Goal: Task Accomplishment & Management: Manage account settings

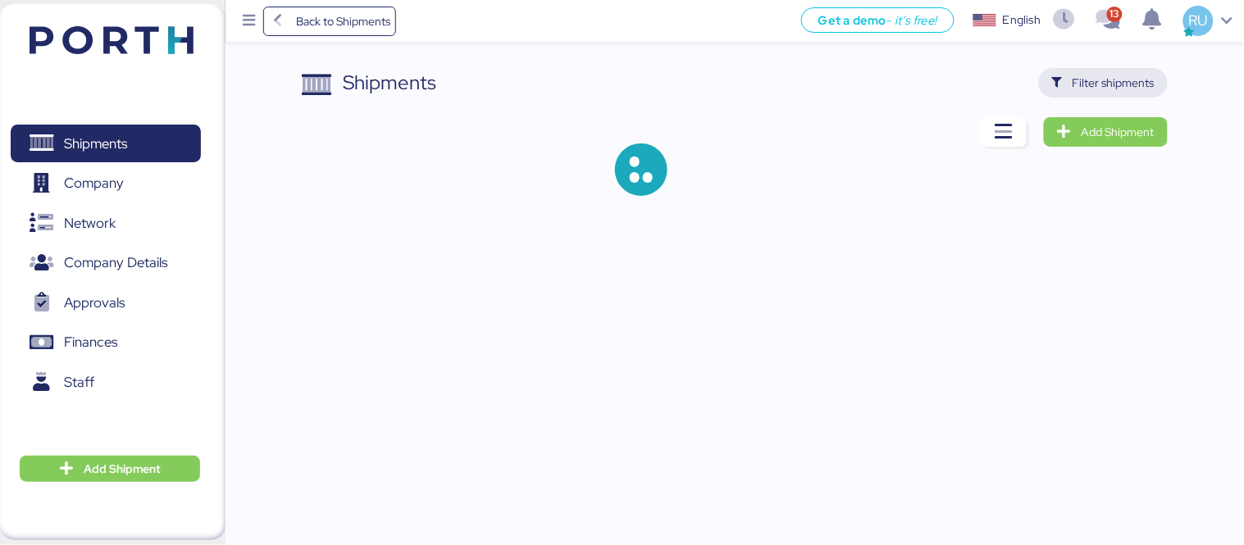
click at [1093, 71] on span "Filter shipments" at bounding box center [1103, 82] width 103 height 23
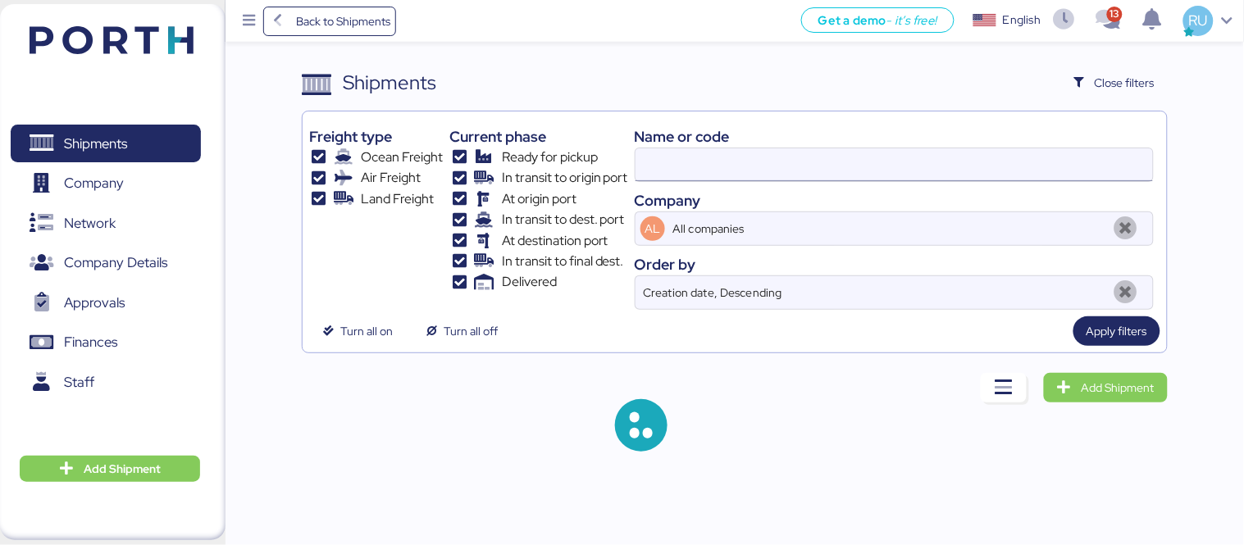
click at [849, 172] on input at bounding box center [895, 164] width 518 height 33
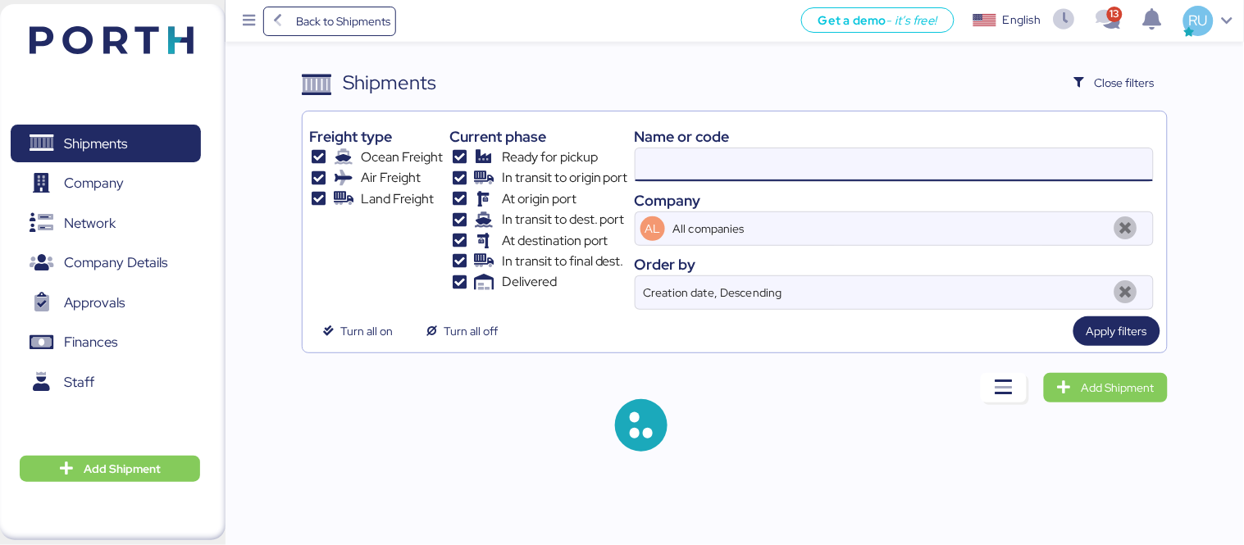
paste input "No. 6427659700"
click at [674, 162] on input "No. 6427659700" at bounding box center [895, 164] width 518 height 33
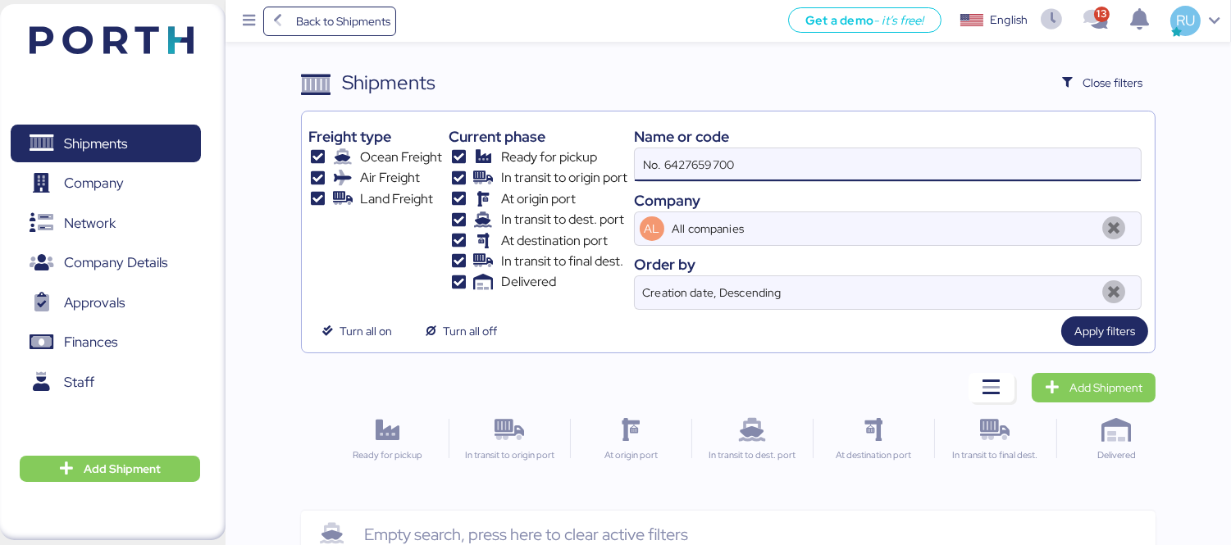
click at [669, 161] on input "No. 6427659700" at bounding box center [888, 164] width 506 height 33
click at [666, 161] on input "No. 6427659700" at bounding box center [888, 164] width 506 height 33
type input "6427659700"
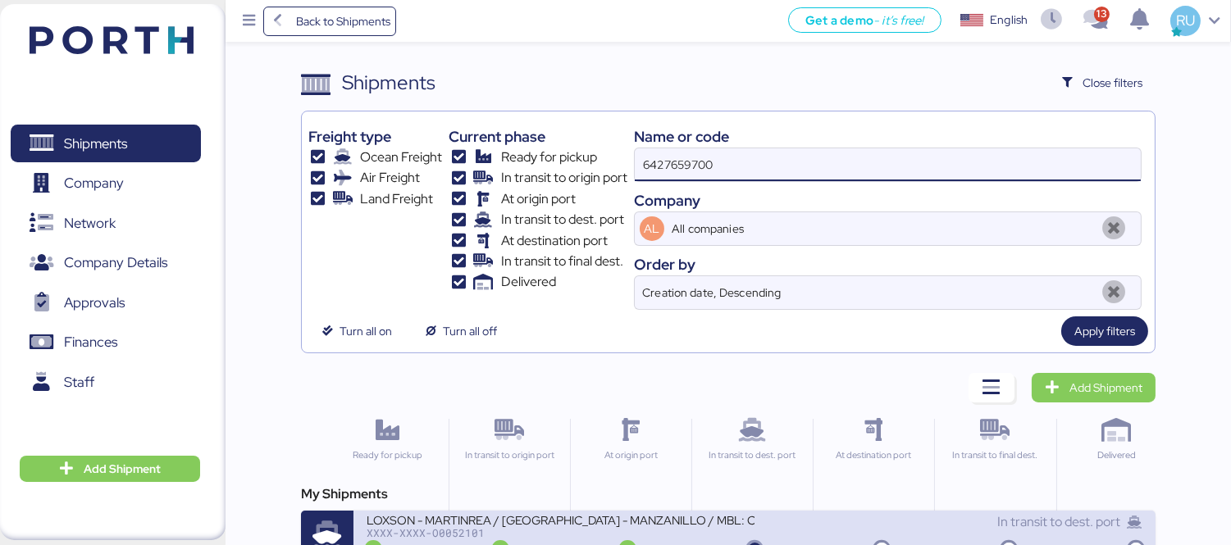
click at [641, 527] on div "LOXSON - MARTINREA / [GEOGRAPHIC_DATA] - MANZANILLO / MBL: COSU6427659700 - HBL…" at bounding box center [561, 520] width 388 height 14
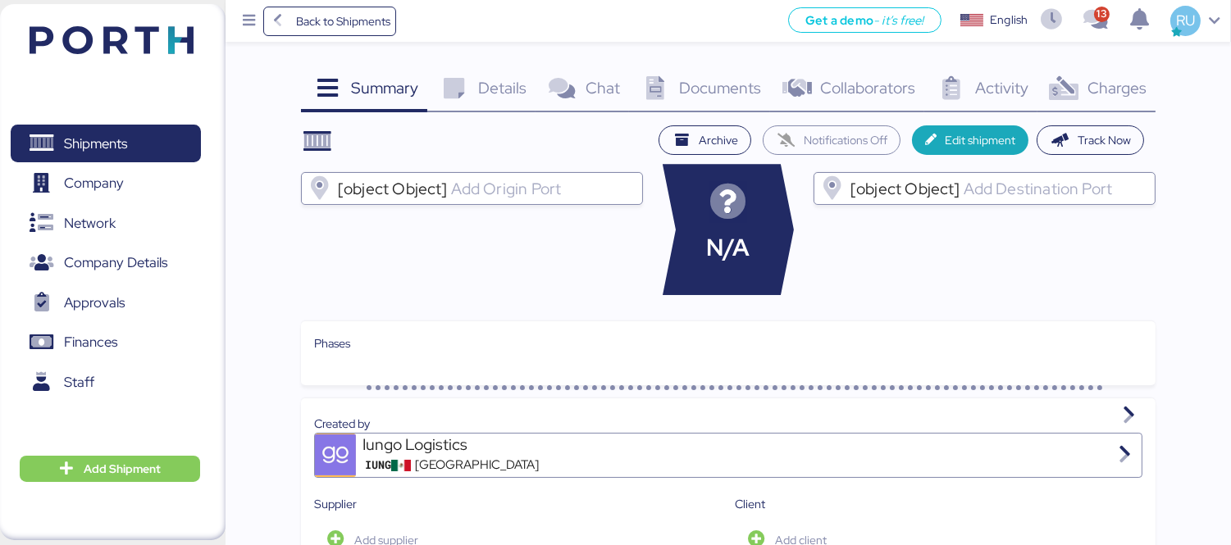
click at [1089, 87] on span "Charges" at bounding box center [1117, 87] width 59 height 21
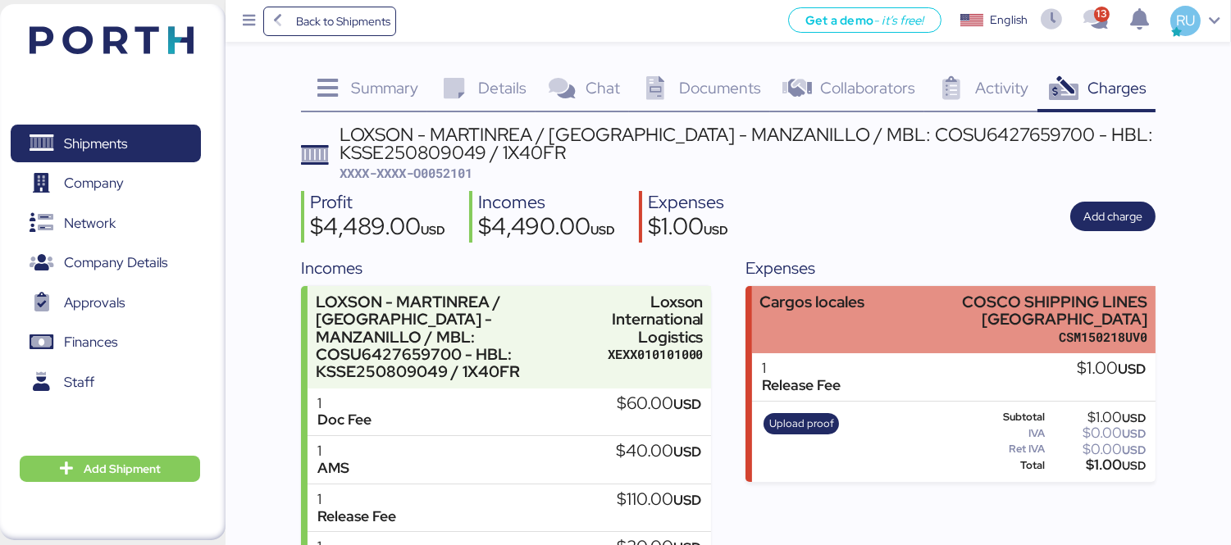
scroll to position [13, 0]
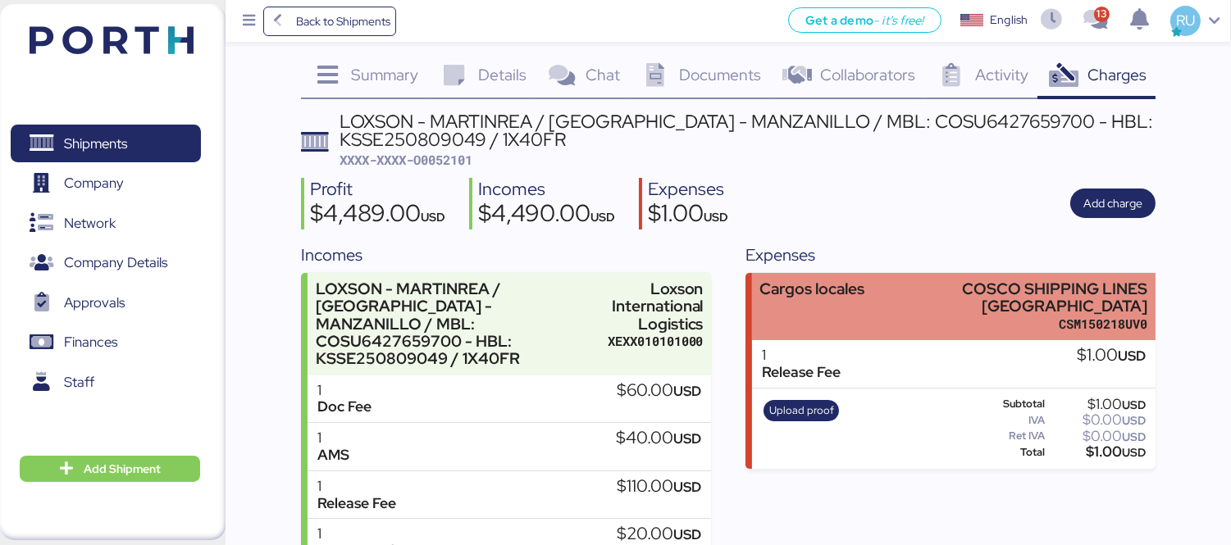
click at [927, 306] on div "COSCO SHIPPING LINES [GEOGRAPHIC_DATA]" at bounding box center [1031, 298] width 233 height 34
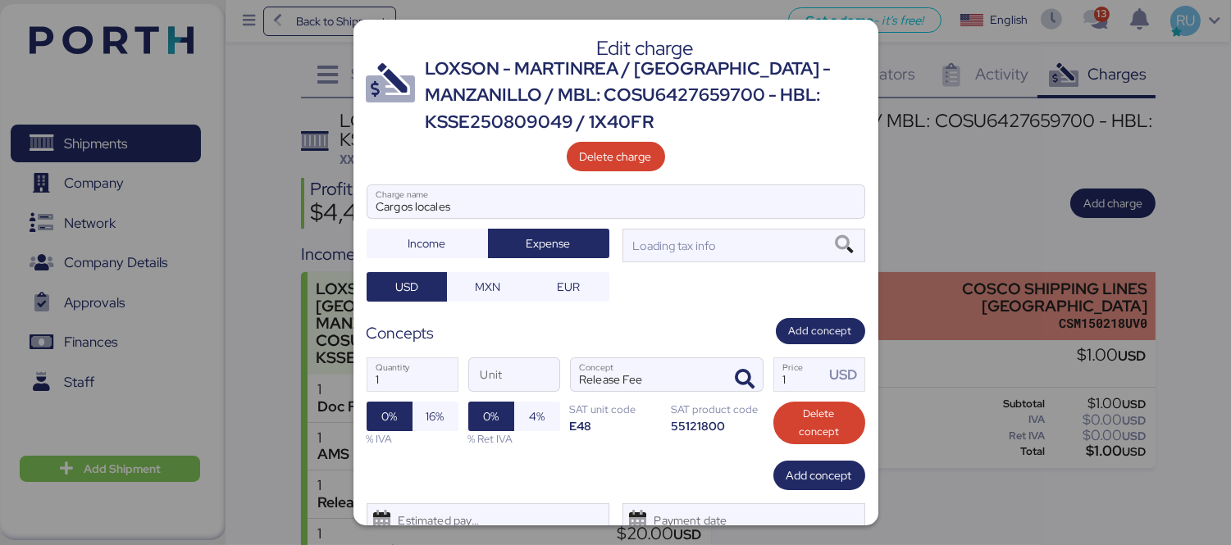
scroll to position [0, 0]
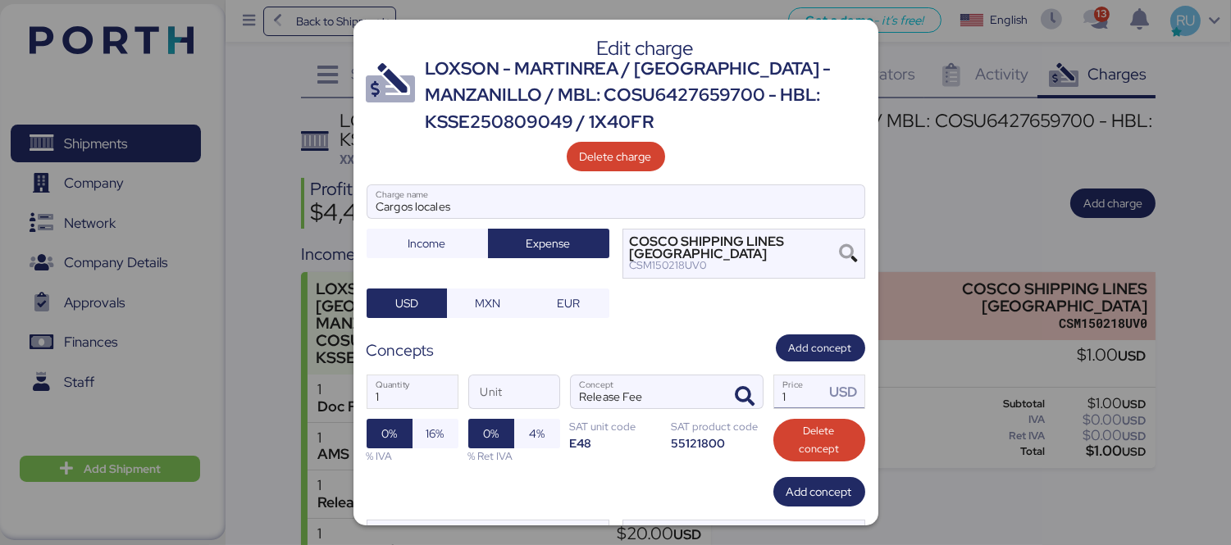
click at [782, 379] on input "1" at bounding box center [799, 392] width 51 height 33
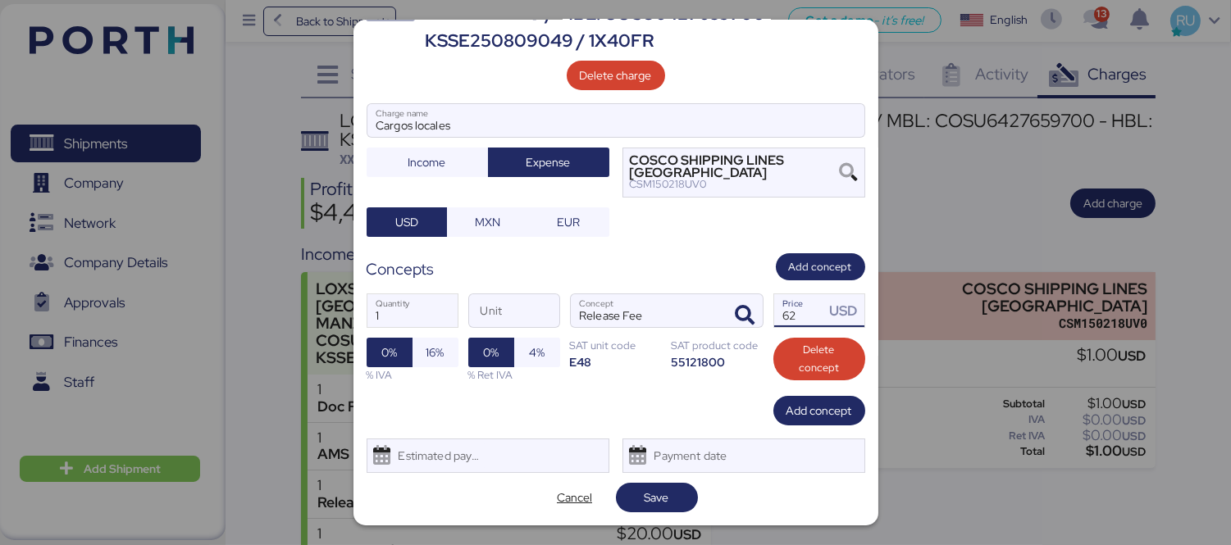
type input "62"
click at [657, 481] on div "Edit charge LOXSON - MARTINREA / [GEOGRAPHIC_DATA] - MANZANILLO / MBL: COSU6427…" at bounding box center [616, 273] width 525 height 506
click at [660, 486] on span "Save" at bounding box center [657, 497] width 56 height 23
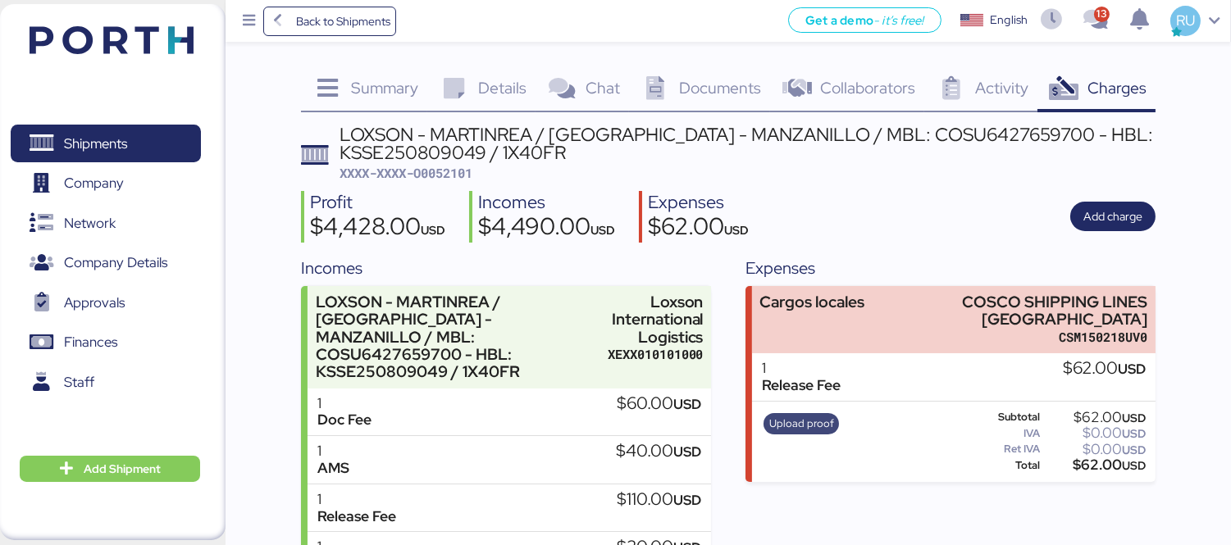
click at [816, 424] on span "Upload proof" at bounding box center [801, 424] width 65 height 18
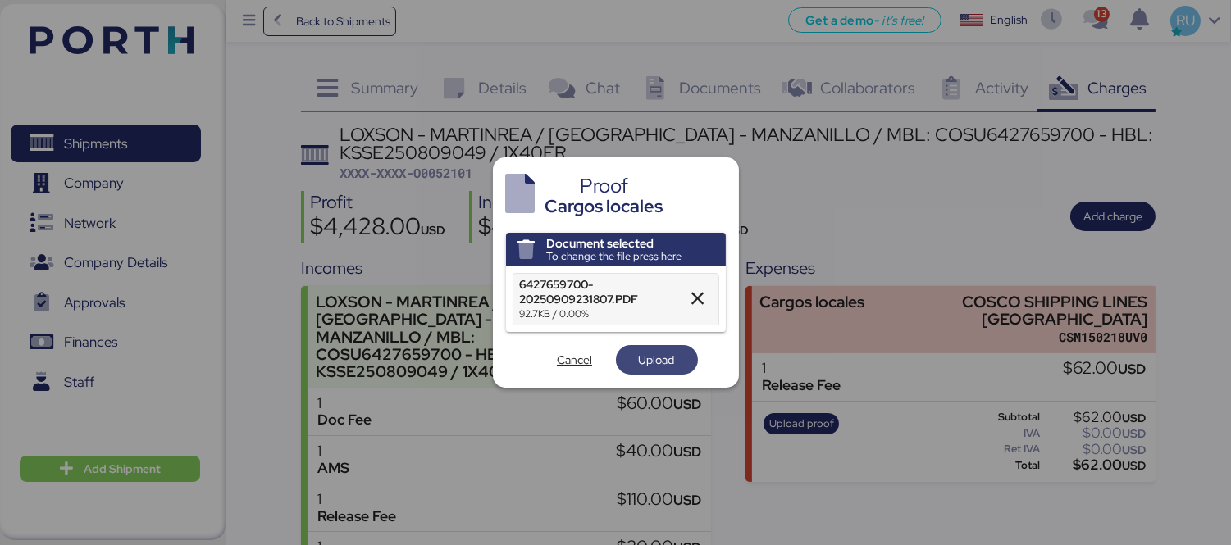
click at [668, 345] on span "Upload" at bounding box center [657, 360] width 82 height 30
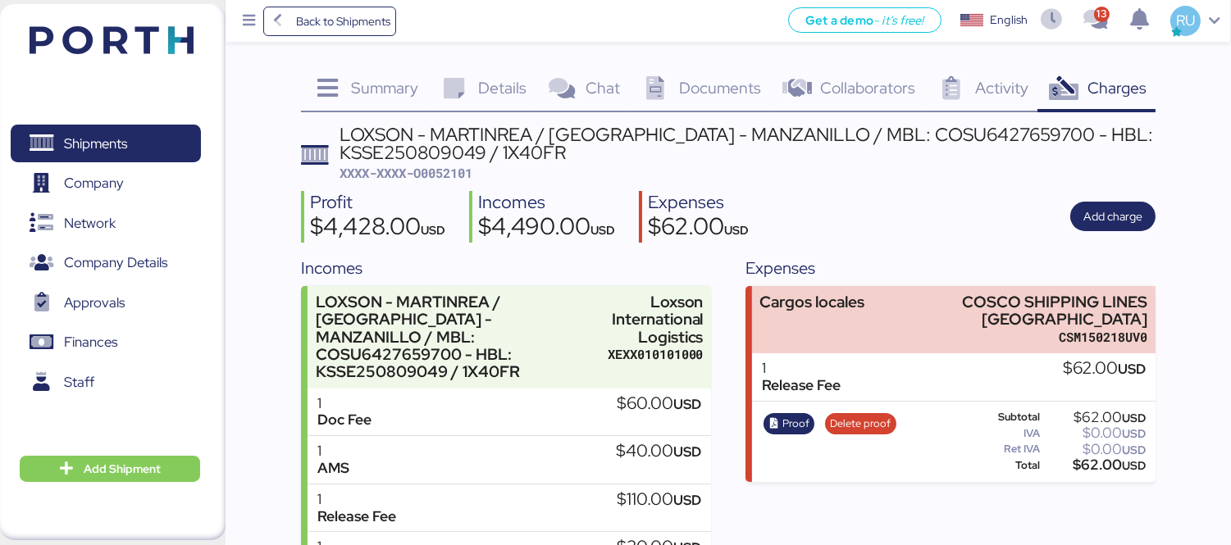
click at [424, 172] on span "XXXX-XXXX-O0052101" at bounding box center [406, 173] width 133 height 16
copy span "O0052101"
click at [293, 66] on div "Summary 0 Details 0 Chat 0 Documents 0 Collaborators 0 Activity 0 Charges 0 LOX…" at bounding box center [615, 387] width 1231 height 774
